Goal: Information Seeking & Learning: Learn about a topic

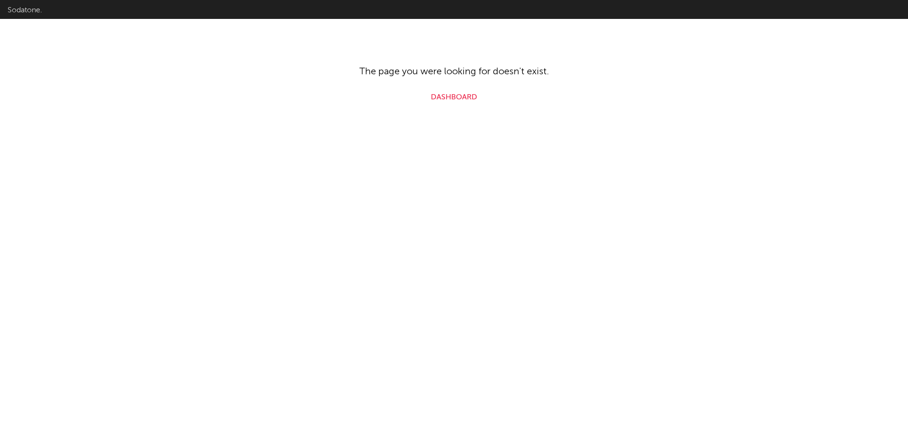
click at [455, 102] on link "Dashboard" at bounding box center [454, 97] width 46 height 11
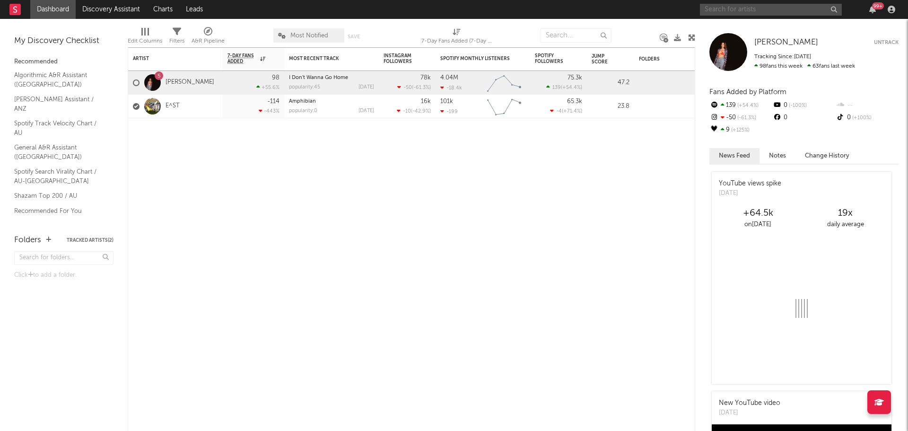
click at [734, 10] on input "text" at bounding box center [771, 10] width 142 height 12
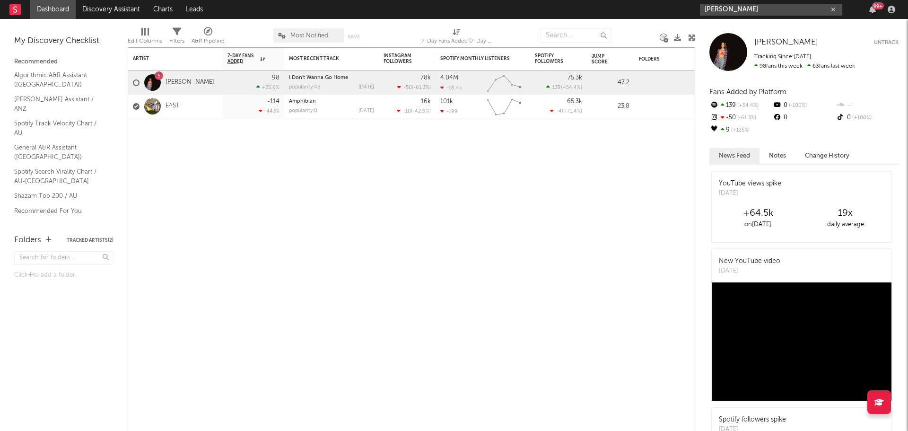
click at [749, 11] on input "[PERSON_NAME]" at bounding box center [771, 10] width 142 height 12
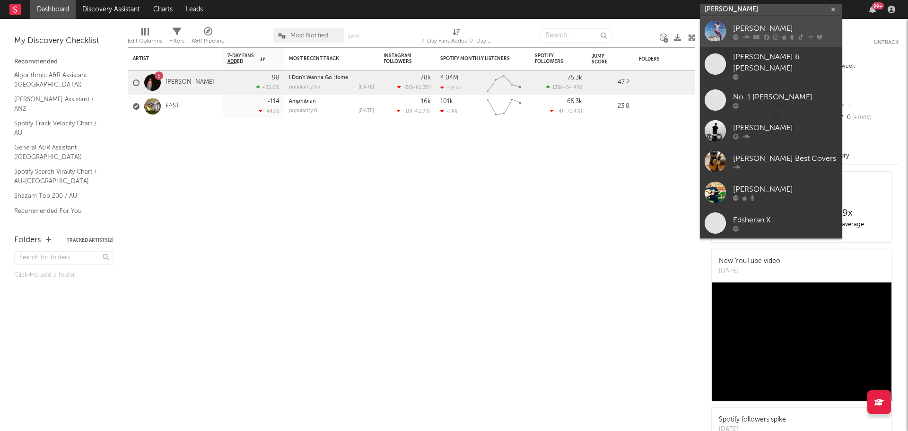
type input "[PERSON_NAME]"
click at [755, 31] on div "[PERSON_NAME]" at bounding box center [785, 28] width 104 height 11
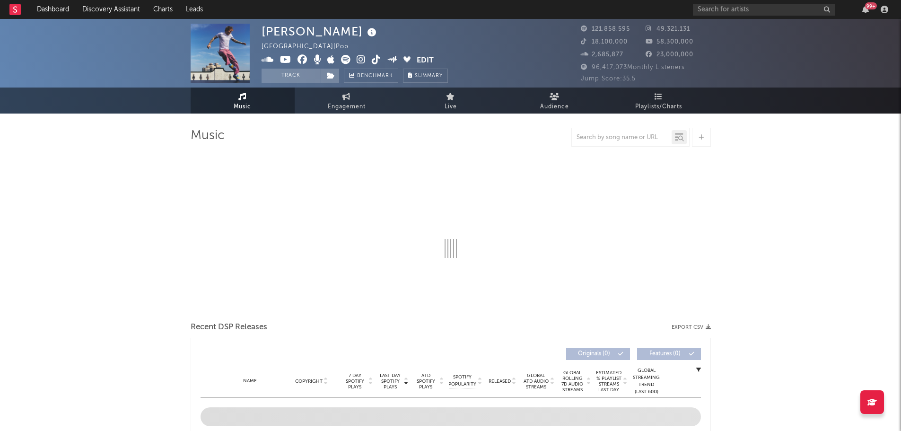
select select "6m"
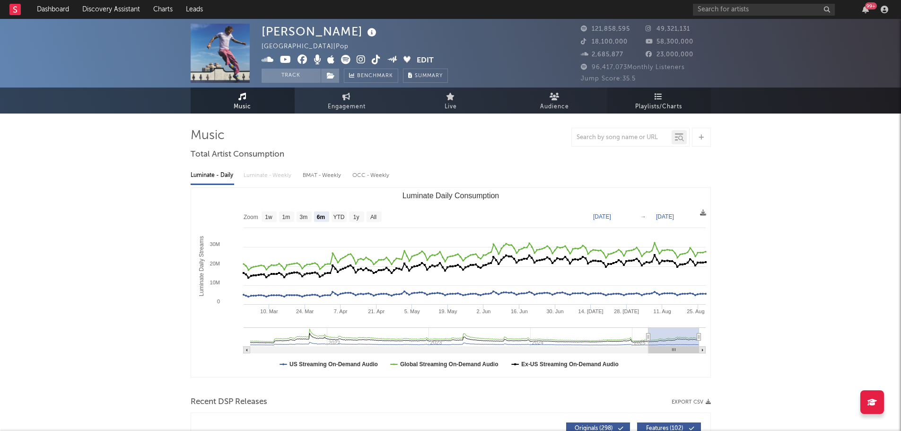
click at [656, 98] on icon at bounding box center [659, 97] width 8 height 8
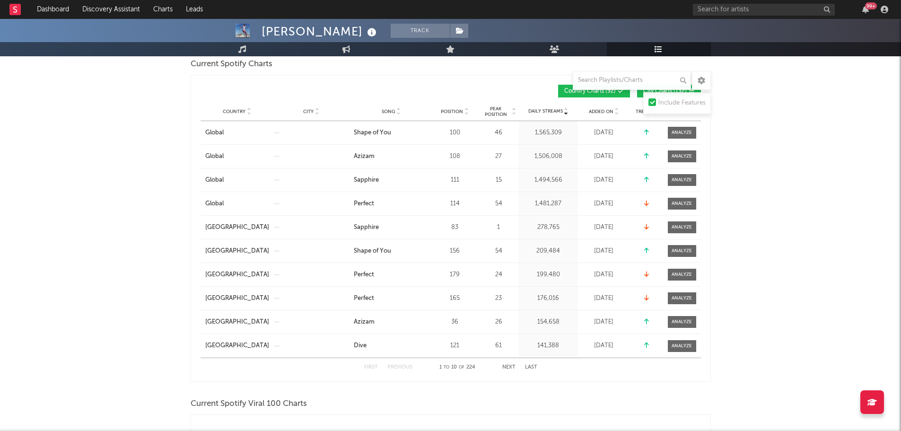
scroll to position [47, 0]
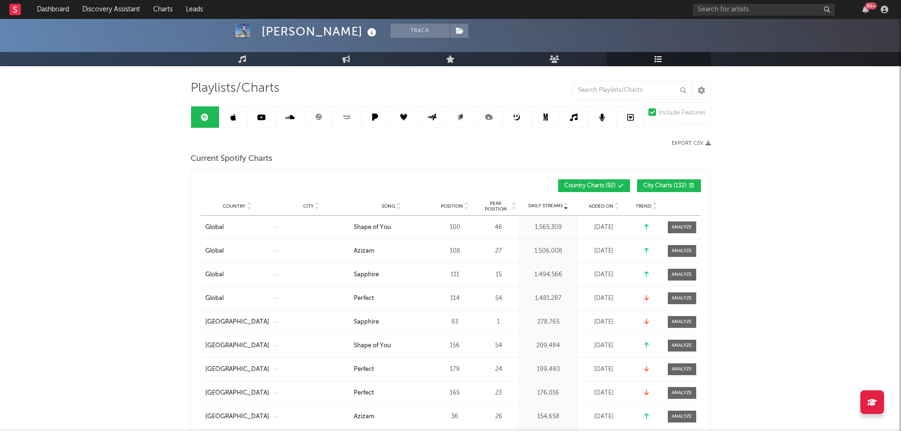
click at [665, 183] on span "City Charts ( 132 )" at bounding box center [665, 186] width 44 height 6
click at [613, 91] on input "text" at bounding box center [632, 90] width 118 height 19
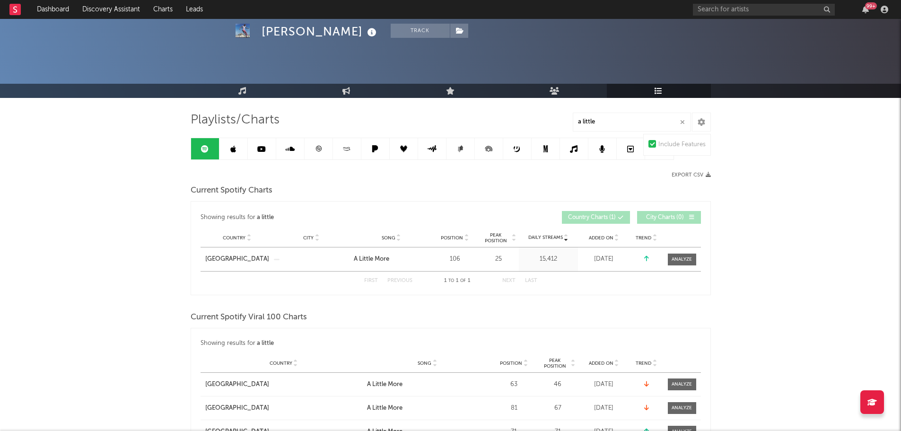
scroll to position [0, 0]
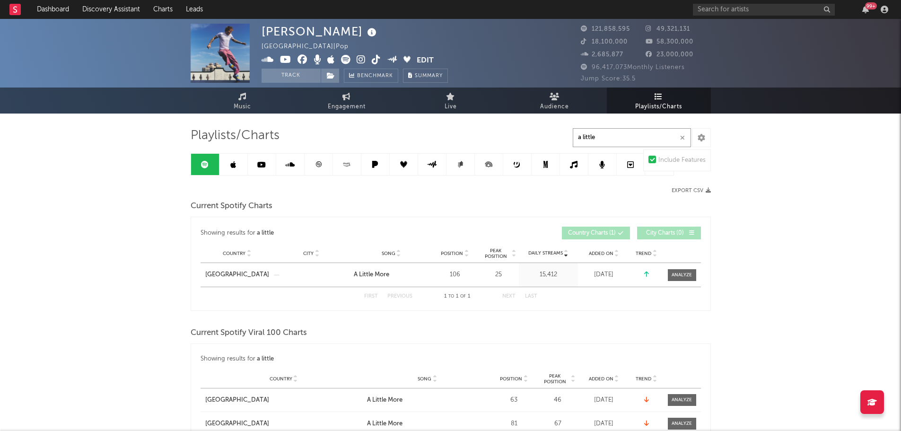
drag, startPoint x: 646, startPoint y: 138, endPoint x: 438, endPoint y: 131, distance: 208.7
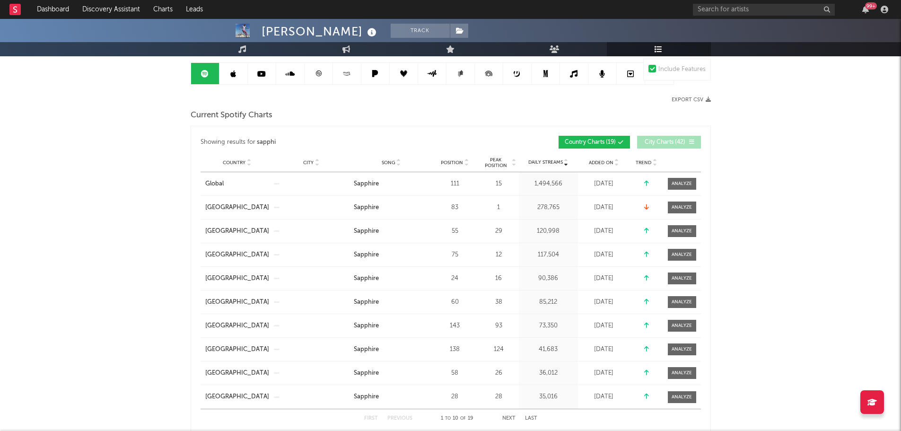
scroll to position [95, 0]
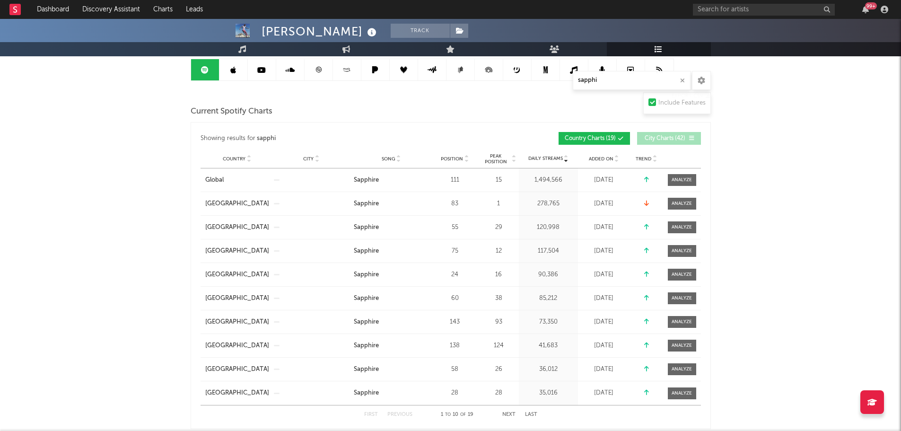
click at [459, 150] on div "Country City Song Position Peak Position Estimated Daily Streams Playlist Follo…" at bounding box center [451, 158] width 500 height 19
click at [459, 154] on div "Country City Song Position Peak Position Estimated Daily Streams Playlist Follo…" at bounding box center [451, 158] width 500 height 19
click at [443, 157] on span "Position" at bounding box center [452, 159] width 22 height 6
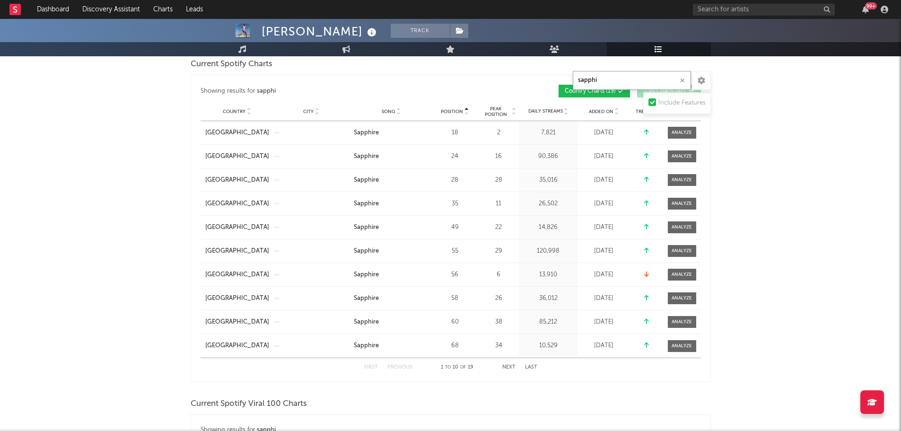
drag, startPoint x: 615, startPoint y: 82, endPoint x: 477, endPoint y: 84, distance: 137.7
click at [509, 365] on button "Next" at bounding box center [508, 367] width 13 height 5
click at [405, 367] on button "Previous" at bounding box center [399, 367] width 25 height 5
type input "azizam"
